Goal: Task Accomplishment & Management: Manage account settings

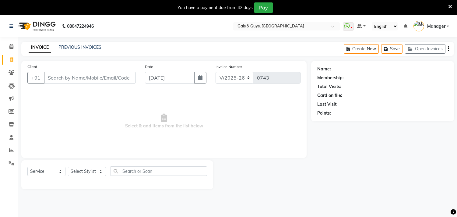
select select "7505"
select select "service"
click at [66, 49] on link "PREVIOUS INVOICES" at bounding box center [79, 46] width 43 height 5
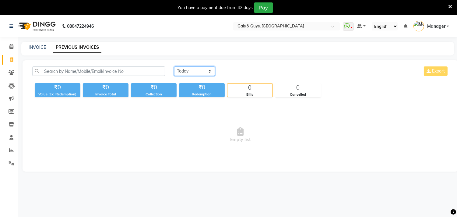
click at [210, 72] on select "[DATE] [DATE] Custom Range" at bounding box center [194, 70] width 41 height 9
select select "range"
click at [174, 66] on select "[DATE] [DATE] Custom Range" at bounding box center [194, 70] width 41 height 9
click at [238, 72] on input "[DATE]" at bounding box center [244, 71] width 43 height 9
select select "9"
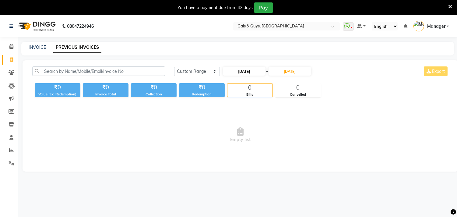
select select "2025"
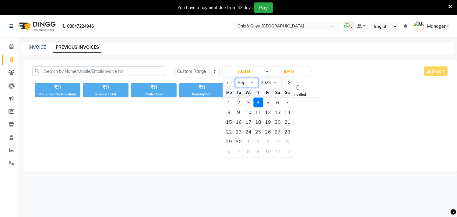
click at [251, 82] on select "Jan Feb Mar Apr May Jun [DATE] Aug Sep Oct Nov Dec" at bounding box center [246, 82] width 23 height 9
select select "8"
click at [235, 78] on select "Jan Feb Mar Apr May Jun [DATE] Aug Sep Oct Nov Dec" at bounding box center [246, 82] width 23 height 9
click at [248, 113] on div "6" at bounding box center [249, 112] width 10 height 10
type input "[DATE]"
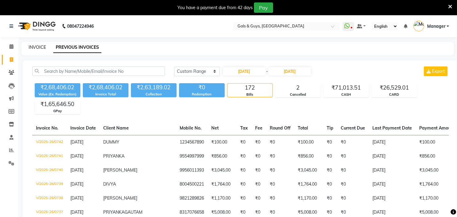
click at [35, 45] on link "INVOICE" at bounding box center [37, 46] width 17 height 5
select select "service"
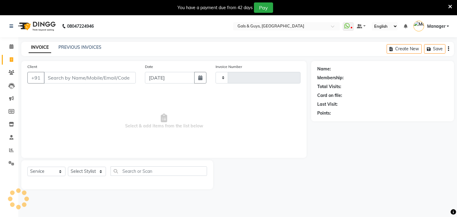
scroll to position [15, 0]
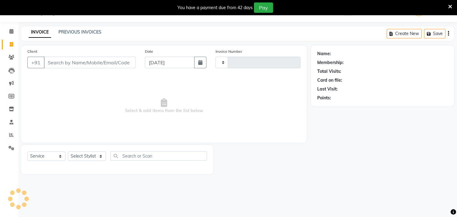
type input "0743"
select select "7505"
